Goal: Navigation & Orientation: Find specific page/section

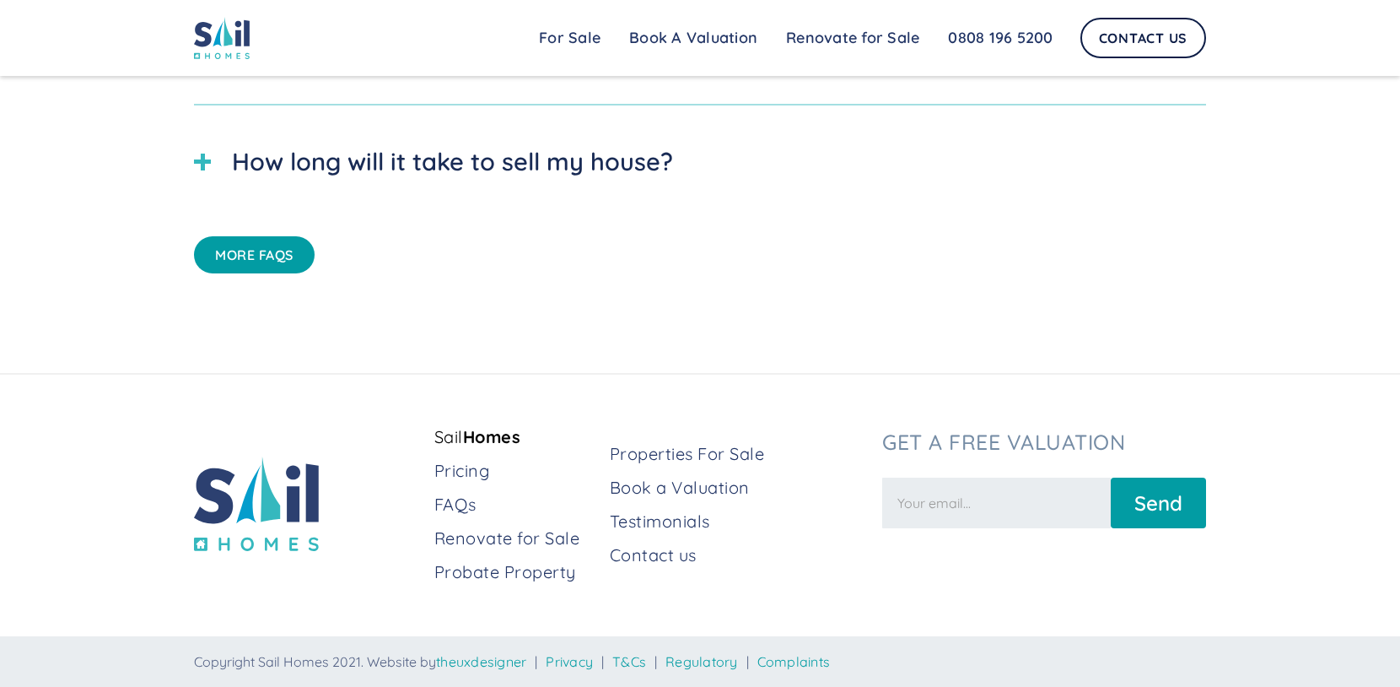
scroll to position [5253, 0]
click at [675, 552] on link "Contact us" at bounding box center [739, 555] width 259 height 24
click at [731, 663] on link "Regulatory" at bounding box center [702, 661] width 73 height 17
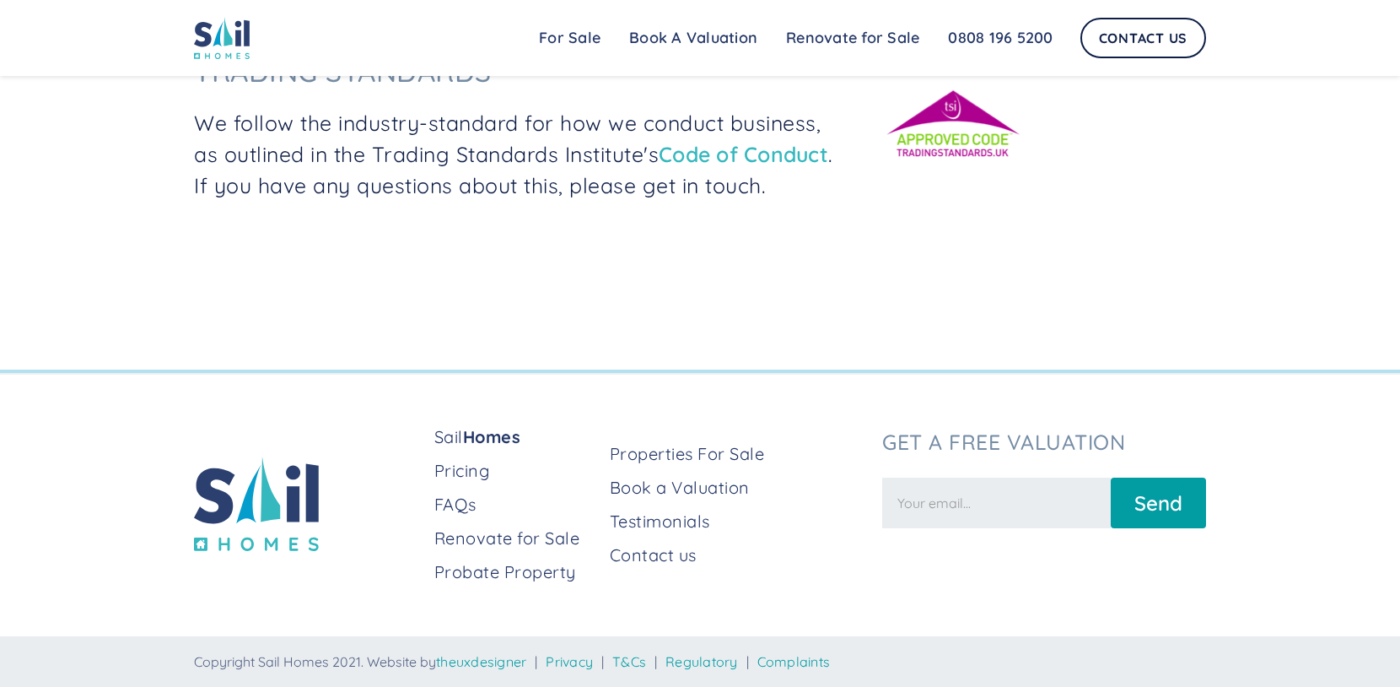
scroll to position [700, 0]
click at [462, 441] on link "Sail Homes" at bounding box center [515, 437] width 162 height 24
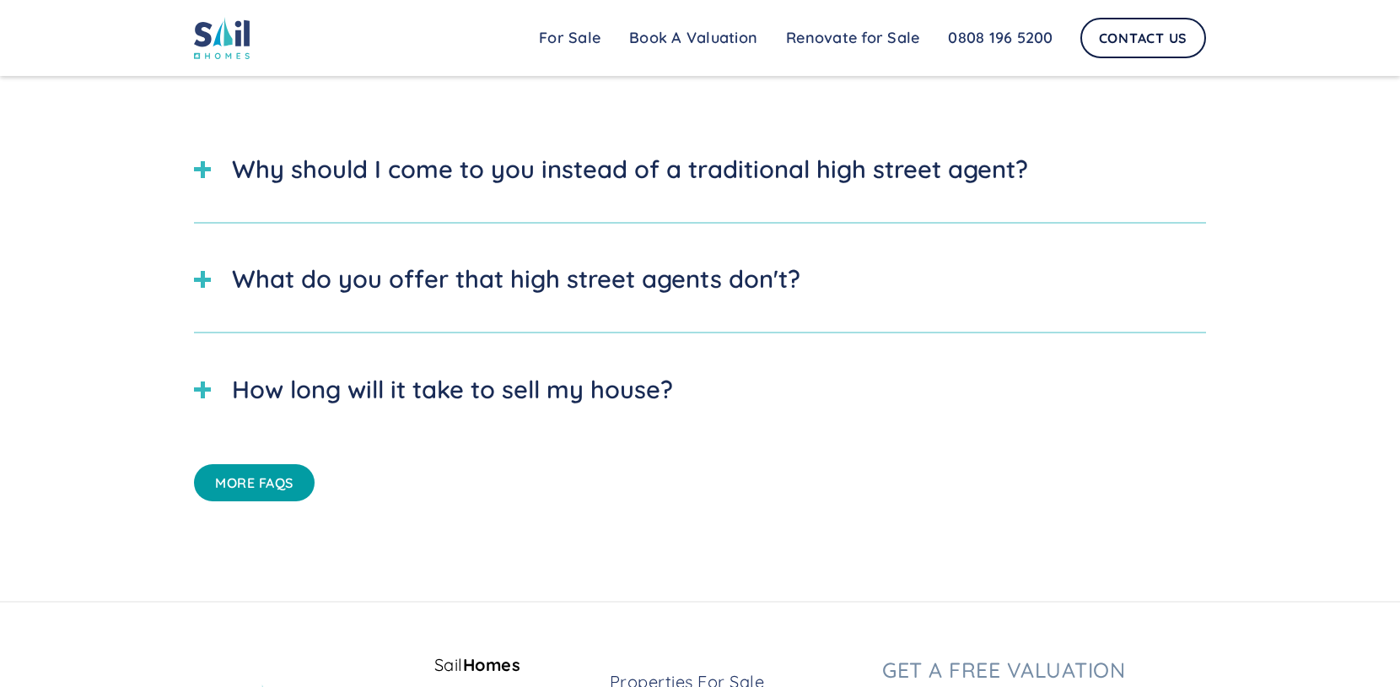
scroll to position [5253, 0]
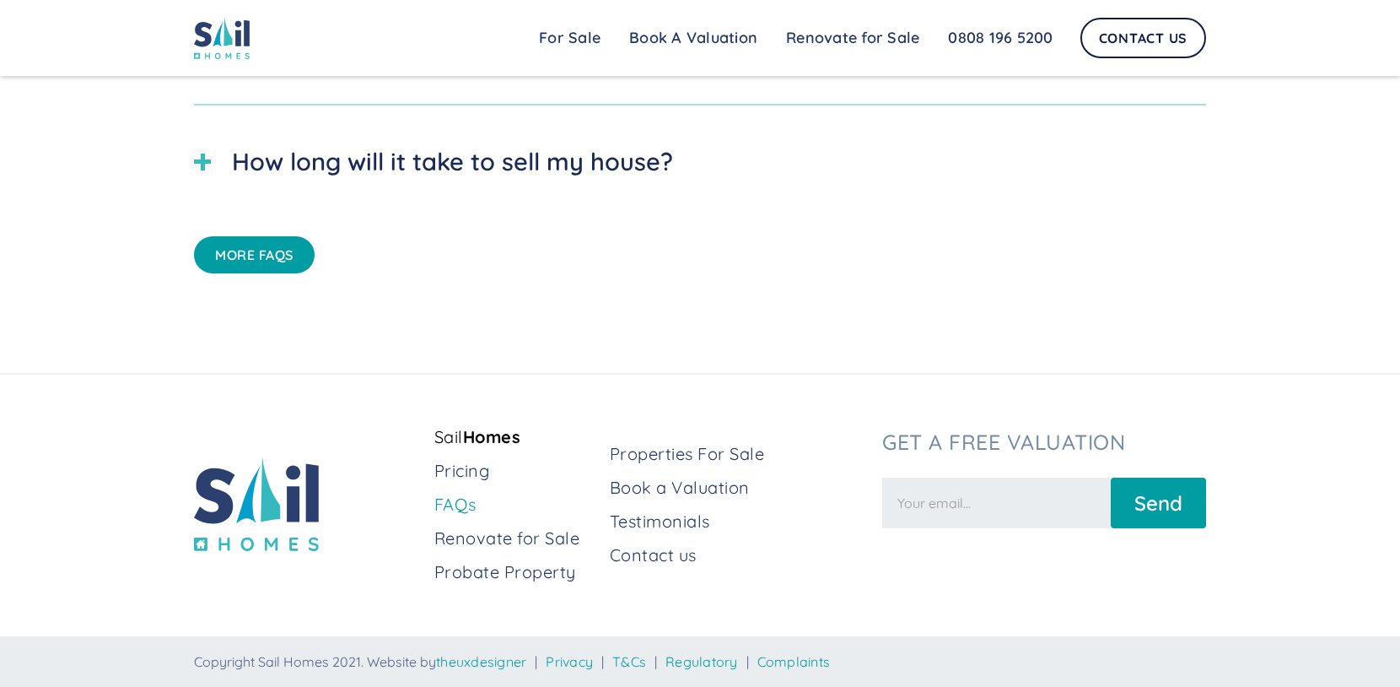
click at [461, 499] on link "FAQs" at bounding box center [515, 505] width 162 height 24
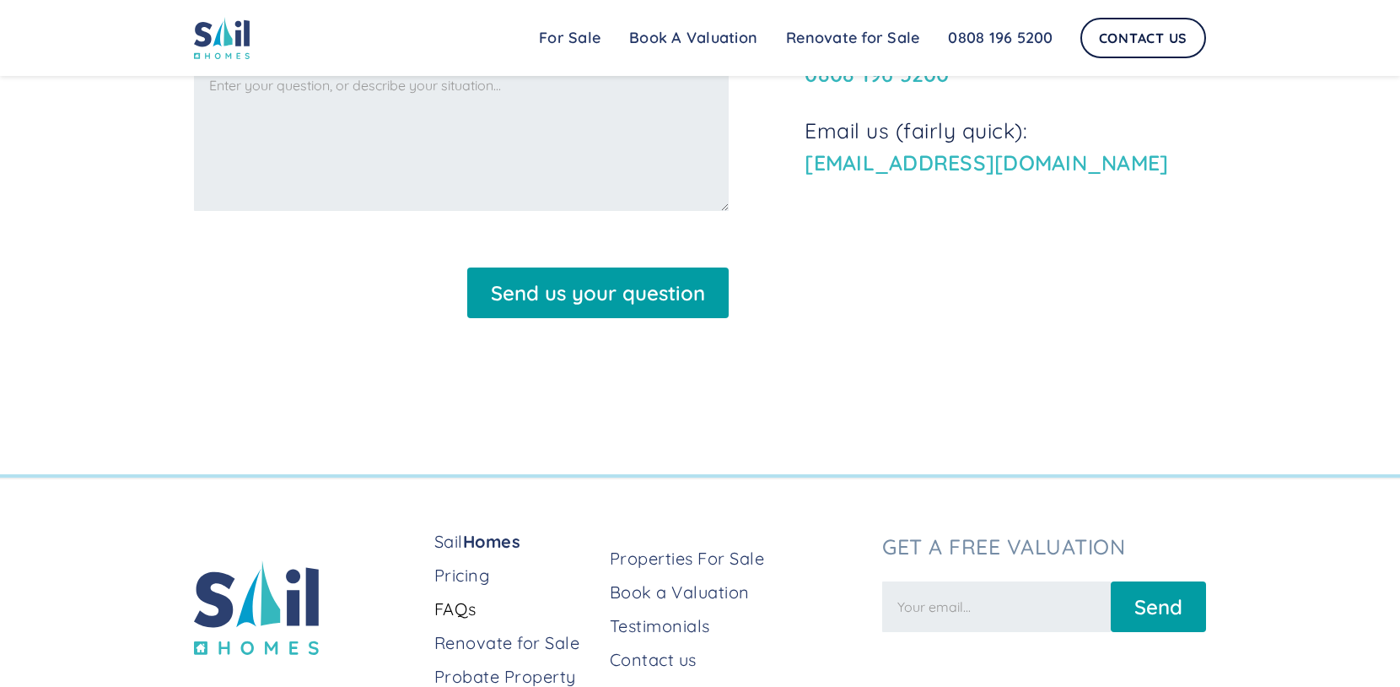
scroll to position [1552, 0]
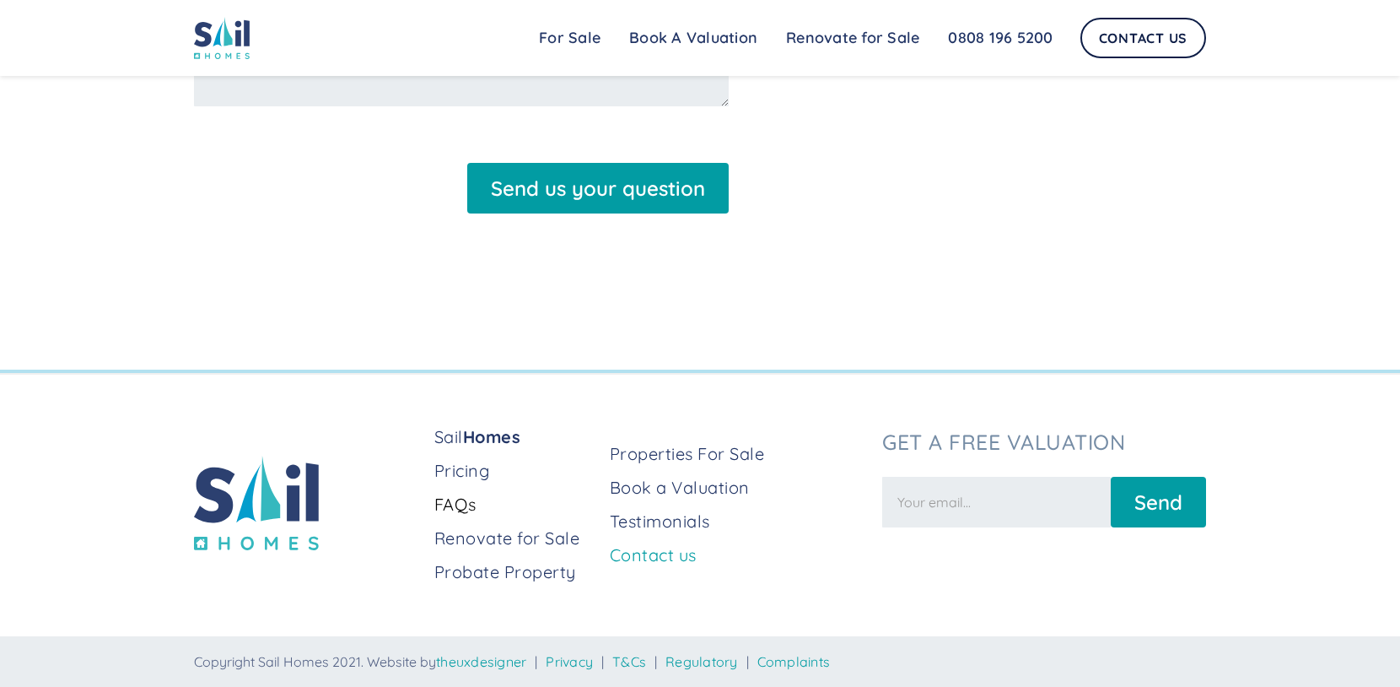
click at [677, 555] on link "Contact us" at bounding box center [739, 555] width 259 height 24
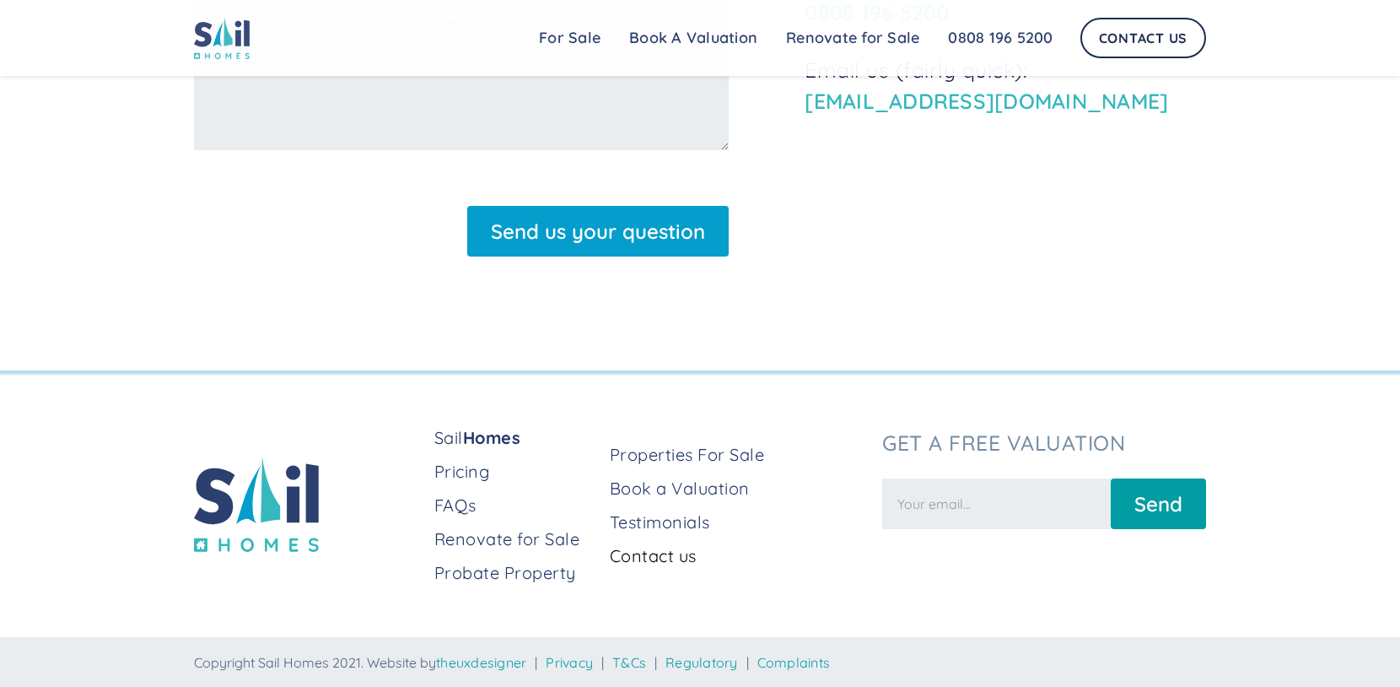
scroll to position [745, 0]
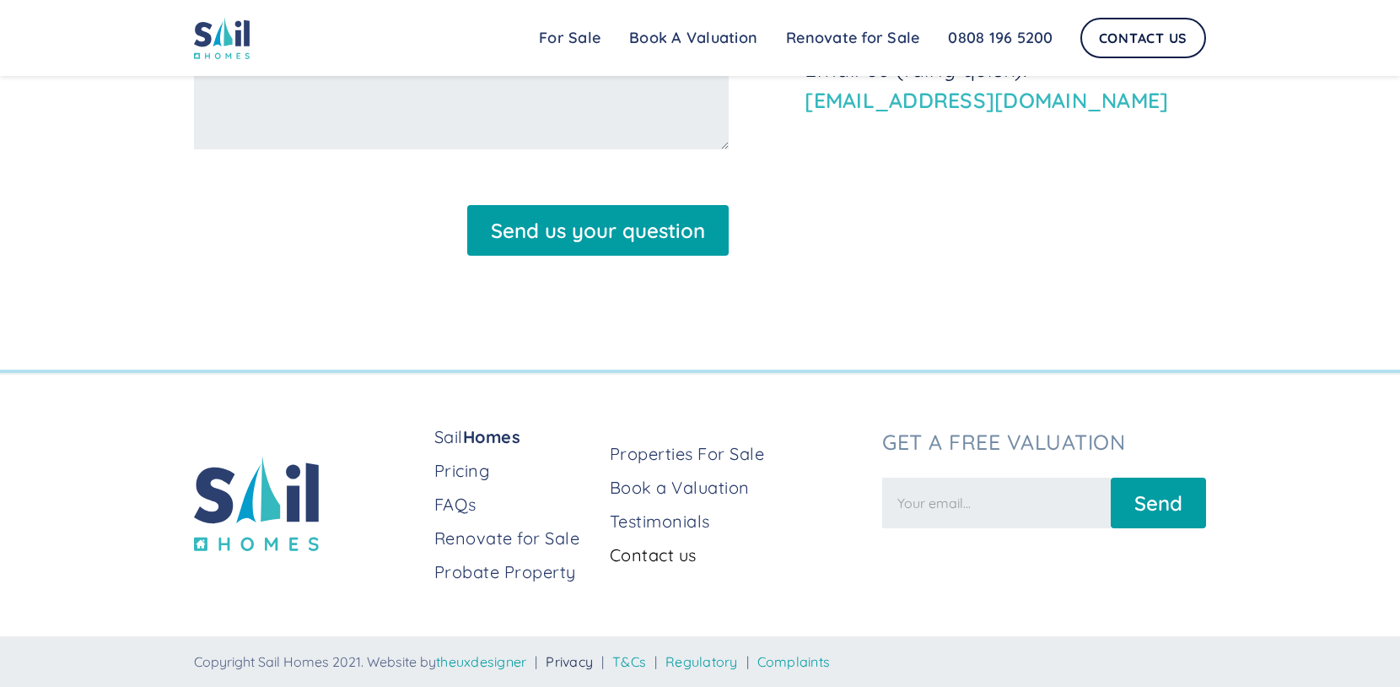
click at [580, 664] on link "Privacy" at bounding box center [569, 661] width 47 height 17
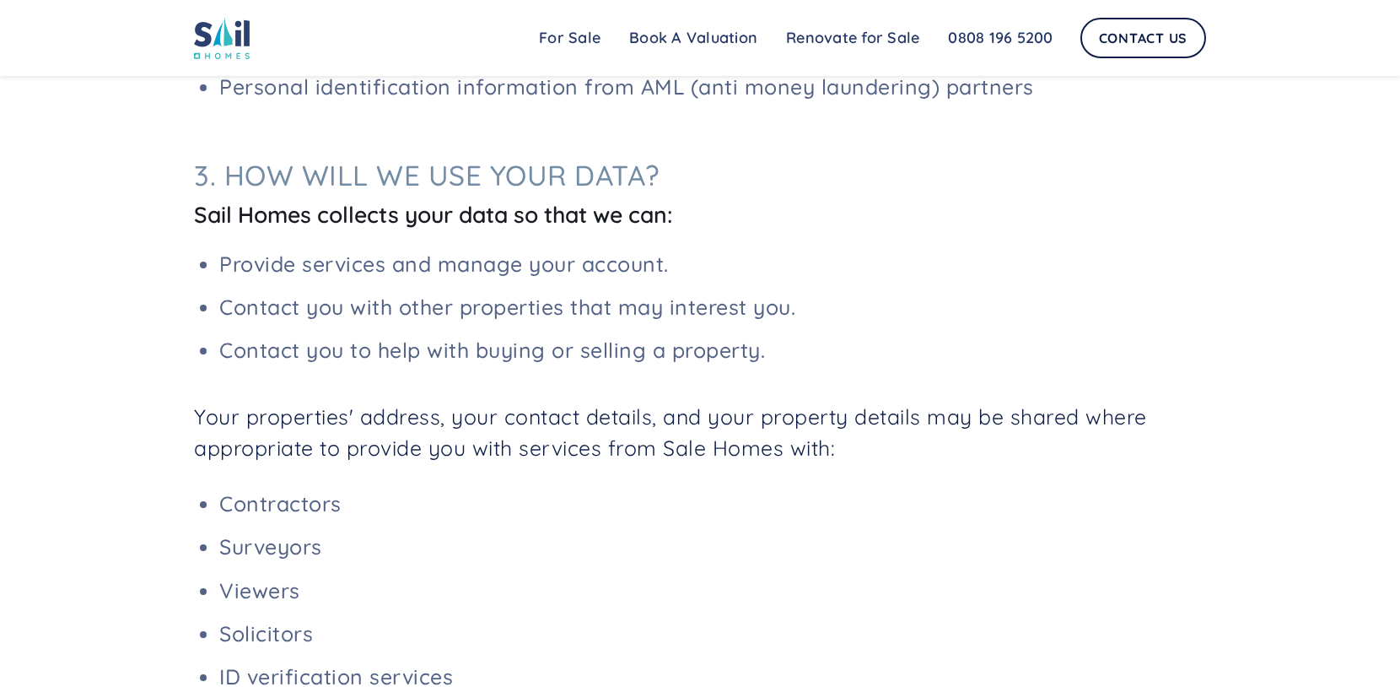
scroll to position [1598, 0]
